Goal: Task Accomplishment & Management: Manage account settings

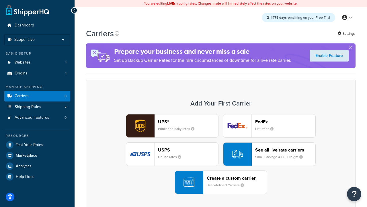
click at [221, 154] on div "UPS® Published daily rates FedEx List rates USPS Online rates See all live rate…" at bounding box center [221, 154] width 258 height 80
click at [285, 122] on header "FedEx" at bounding box center [285, 121] width 60 height 5
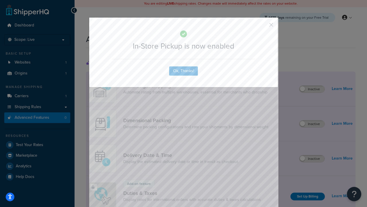
scroll to position [186, 0]
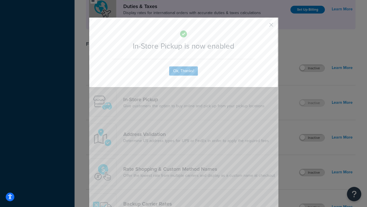
click at [263, 27] on button "button" at bounding box center [262, 26] width 1 height 1
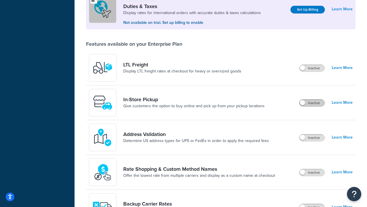
scroll to position [176, 0]
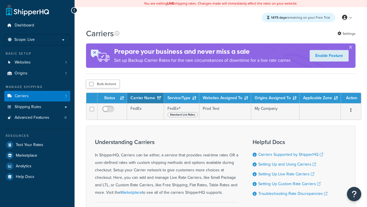
click at [91, 84] on input "checkbox" at bounding box center [91, 84] width 4 height 4
checkbox input "true"
click at [0, 0] on button "Delete" at bounding box center [0, 0] width 0 height 0
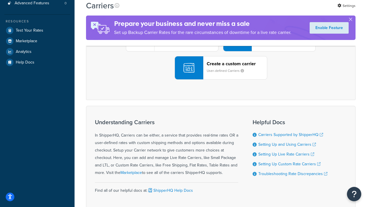
click at [221, 79] on div "UPS® Published daily rates FedEx List rates USPS Online rates See all live rate…" at bounding box center [221, 40] width 258 height 80
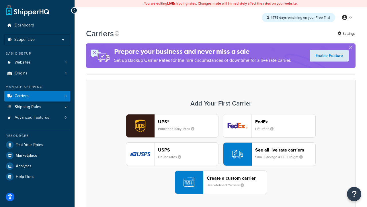
click at [285, 122] on header "FedEx" at bounding box center [285, 121] width 60 height 5
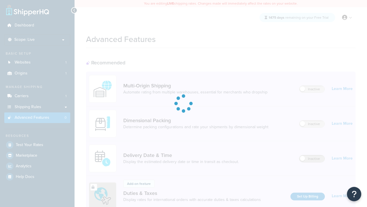
click at [312, 159] on label "Inactive" at bounding box center [311, 158] width 25 height 7
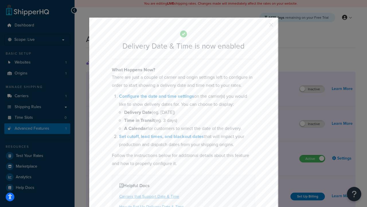
click at [263, 27] on button "button" at bounding box center [262, 26] width 1 height 1
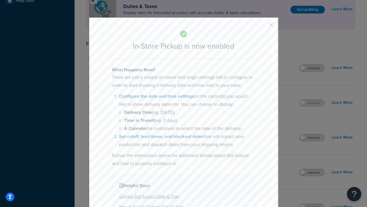
scroll to position [197, 0]
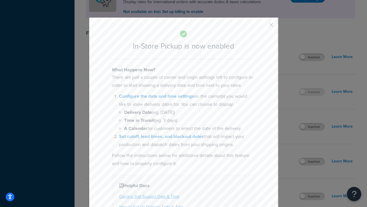
click at [263, 27] on button "button" at bounding box center [262, 26] width 1 height 1
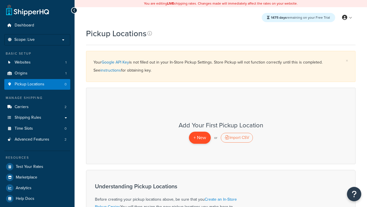
click at [200, 137] on span "+ New" at bounding box center [200, 137] width 13 height 7
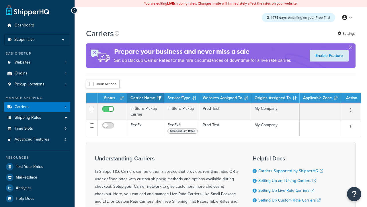
click at [91, 84] on input "checkbox" at bounding box center [91, 84] width 4 height 4
checkbox input "true"
click at [0, 0] on button "Delete" at bounding box center [0, 0] width 0 height 0
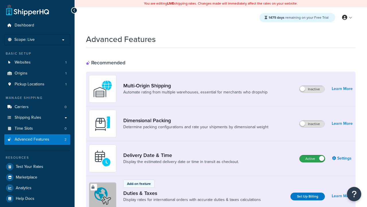
click at [312, 159] on label "Active" at bounding box center [312, 158] width 25 height 7
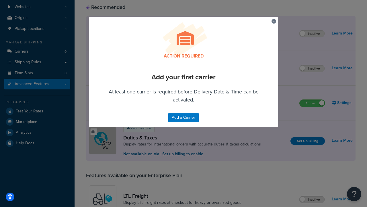
scroll to position [155, 0]
